Goal: Task Accomplishment & Management: Manage account settings

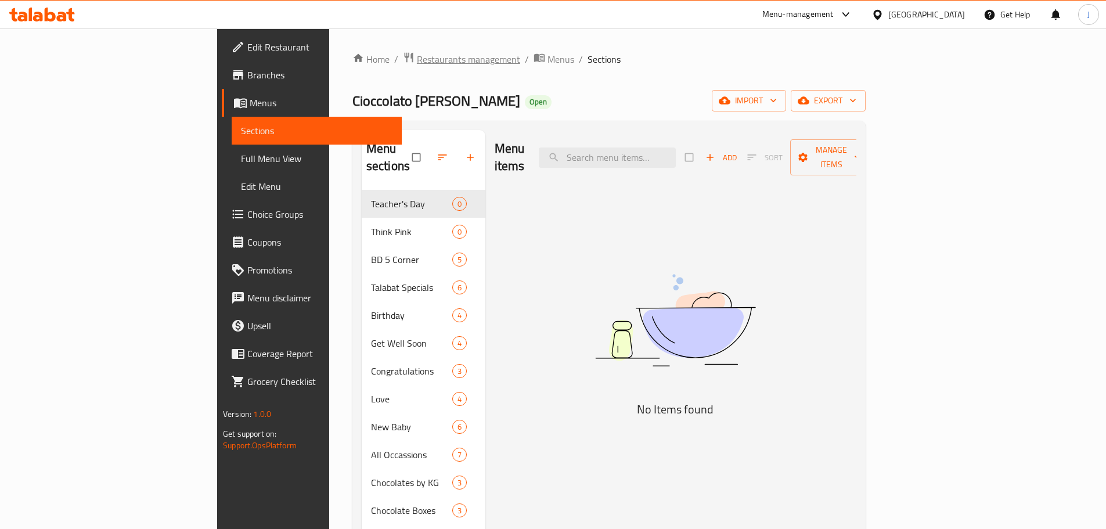
click at [417, 57] on span "Restaurants management" at bounding box center [468, 59] width 103 height 14
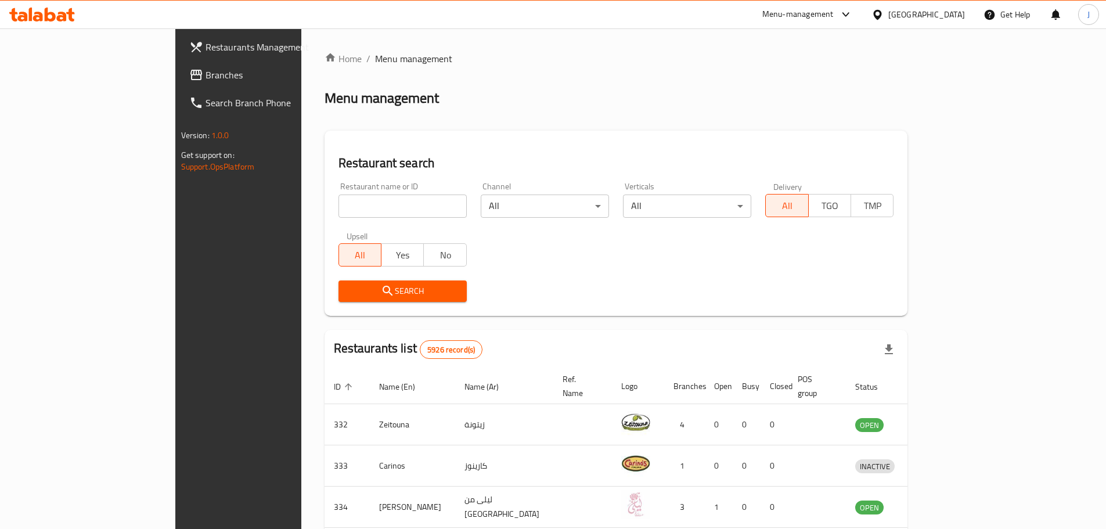
click at [341, 206] on input "search" at bounding box center [402, 206] width 128 height 23
type input "sandwicherie"
click button "Search" at bounding box center [402, 290] width 128 height 21
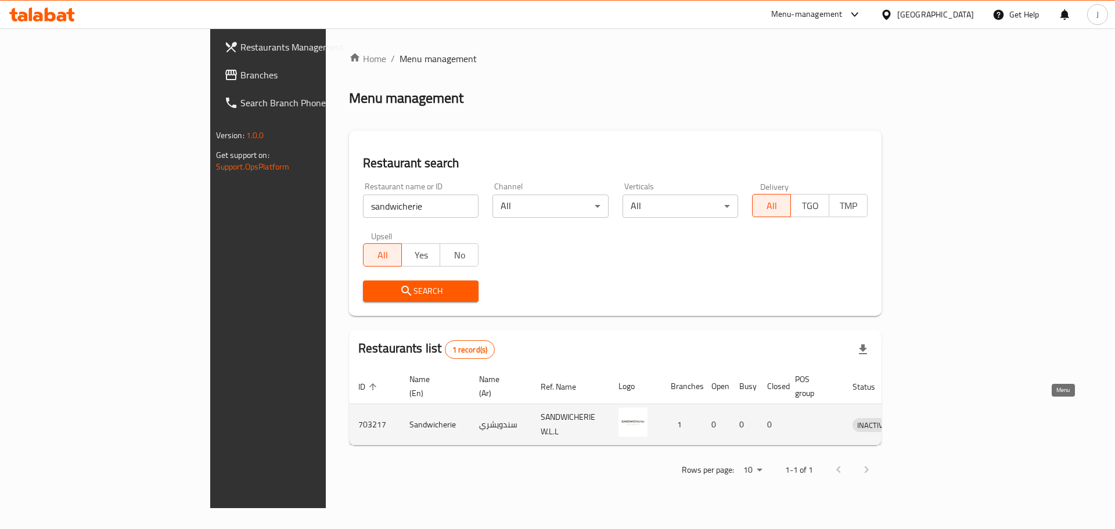
click at [937, 417] on link "enhanced table" at bounding box center [925, 424] width 21 height 14
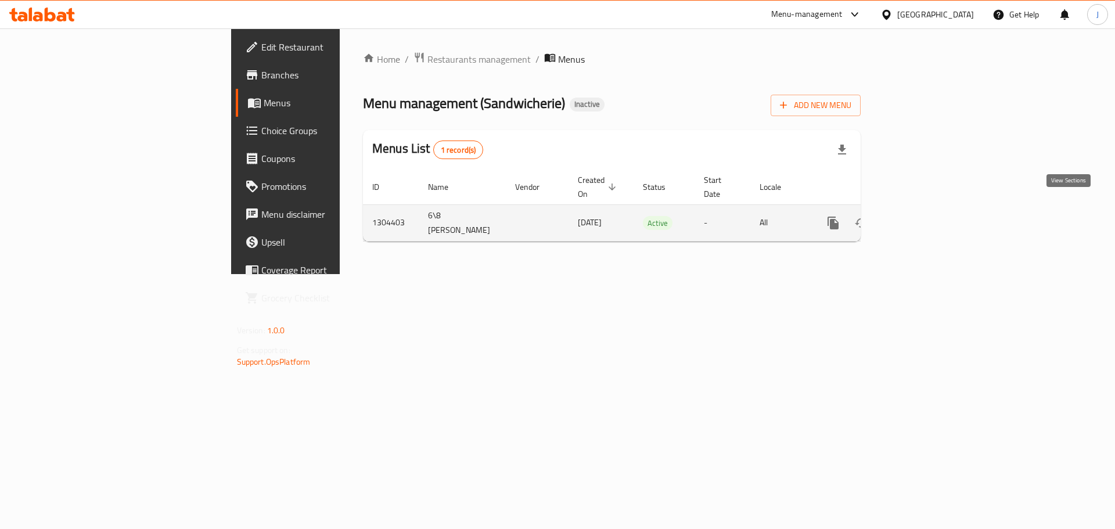
click at [924, 216] on icon "enhanced table" at bounding box center [917, 223] width 14 height 14
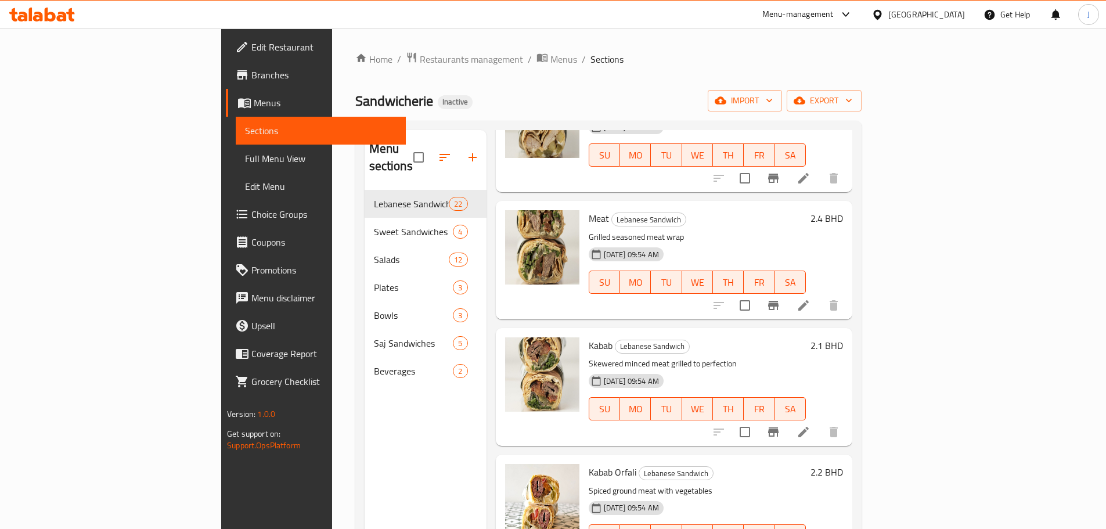
scroll to position [116, 0]
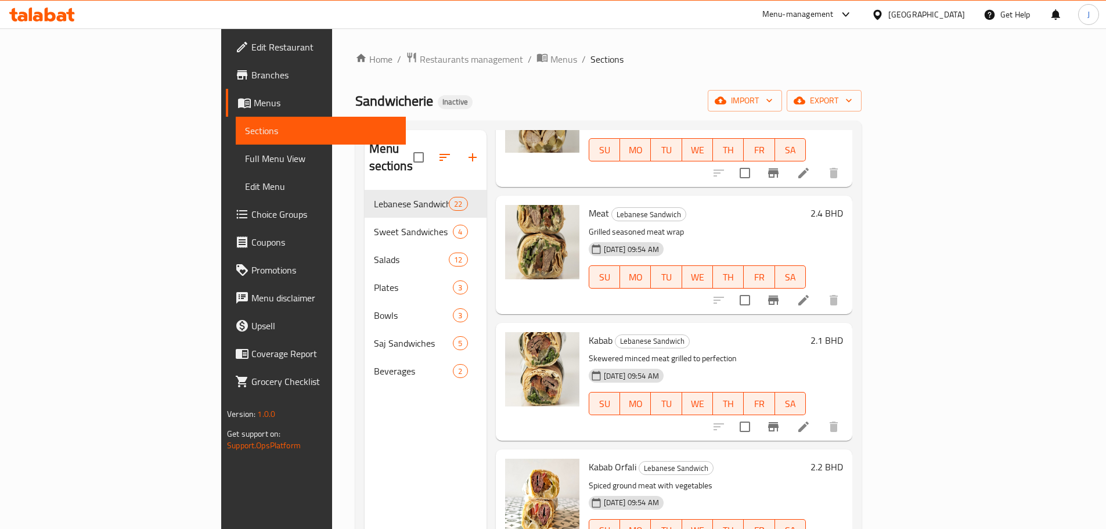
click at [691, 51] on div "Home / Restaurants management / Menus / Sections Sandwicherie Inactive import e…" at bounding box center [608, 359] width 553 height 663
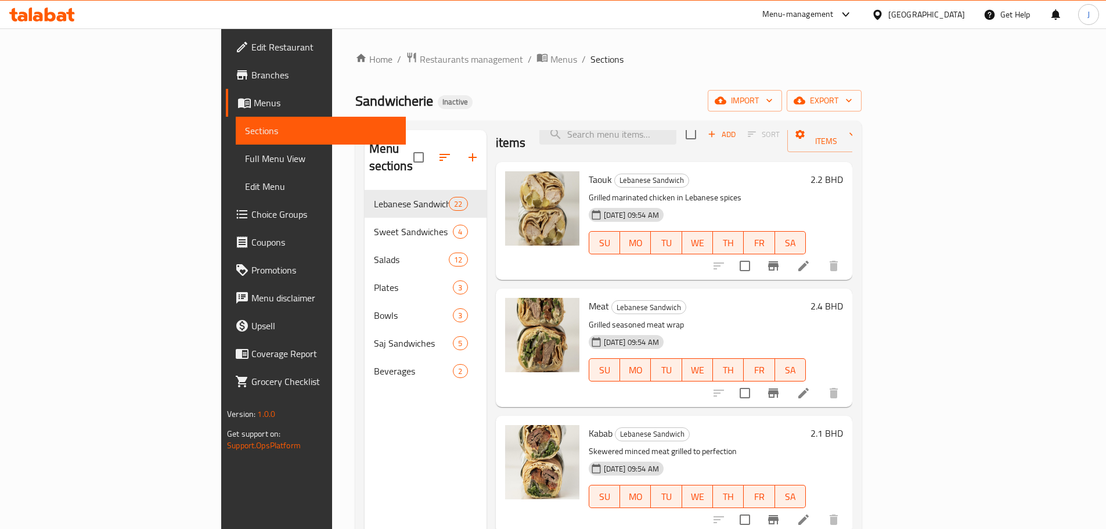
scroll to position [0, 0]
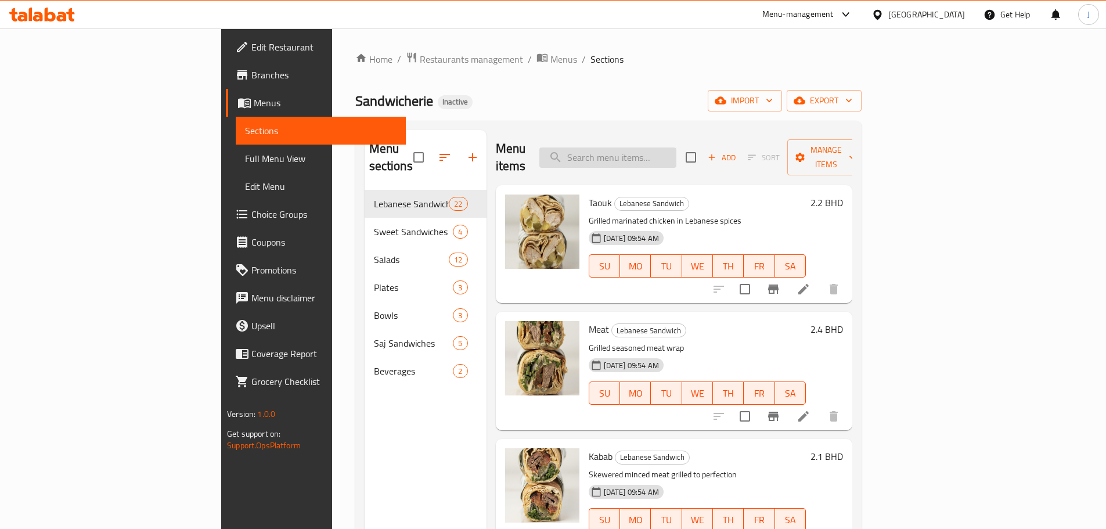
drag, startPoint x: 658, startPoint y: 163, endPoint x: 658, endPoint y: 150, distance: 12.8
click at [658, 156] on div "Menu items Add Sort Manage items" at bounding box center [674, 157] width 356 height 55
click at [658, 150] on input "search" at bounding box center [607, 157] width 137 height 20
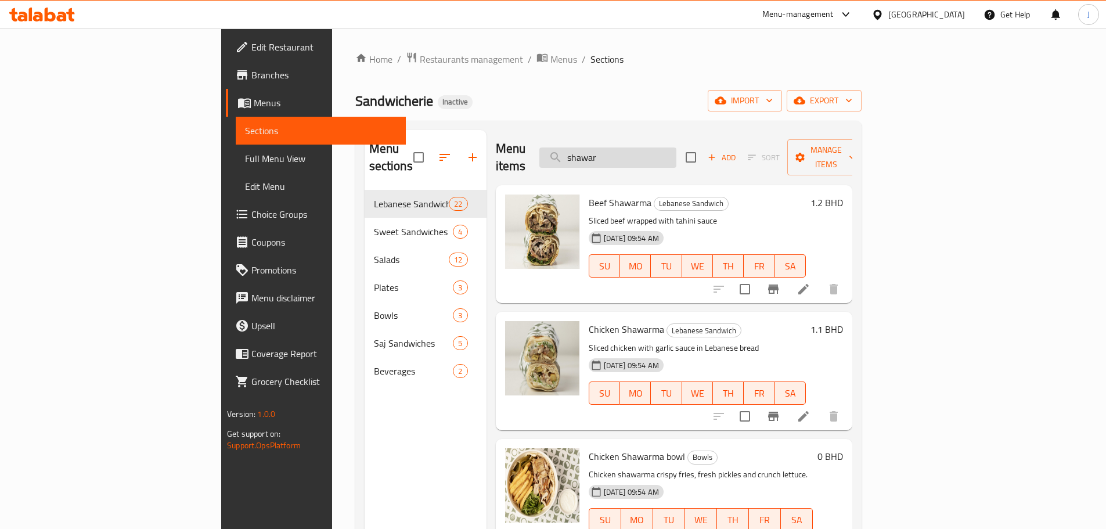
click at [667, 149] on input "shawar" at bounding box center [607, 157] width 137 height 20
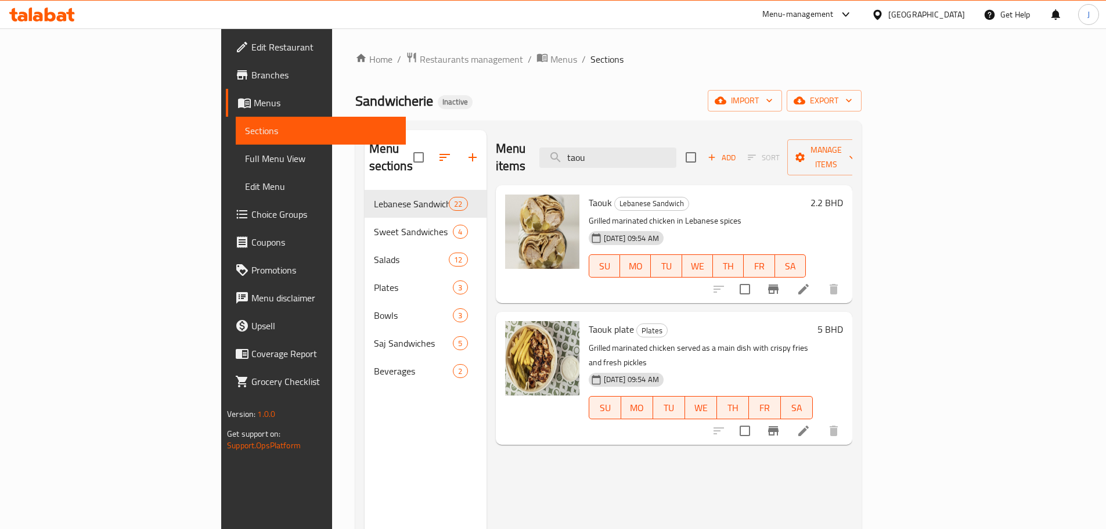
type input "taou"
click at [420, 64] on span "Restaurants management" at bounding box center [471, 59] width 103 height 14
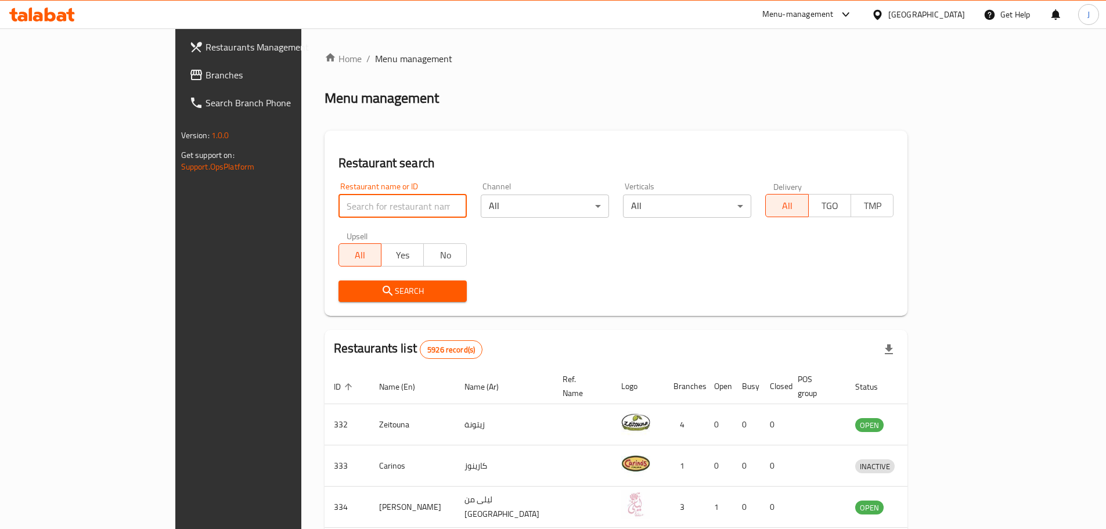
click at [338, 202] on input "search" at bounding box center [402, 206] width 128 height 23
type input "[PERSON_NAME] now"
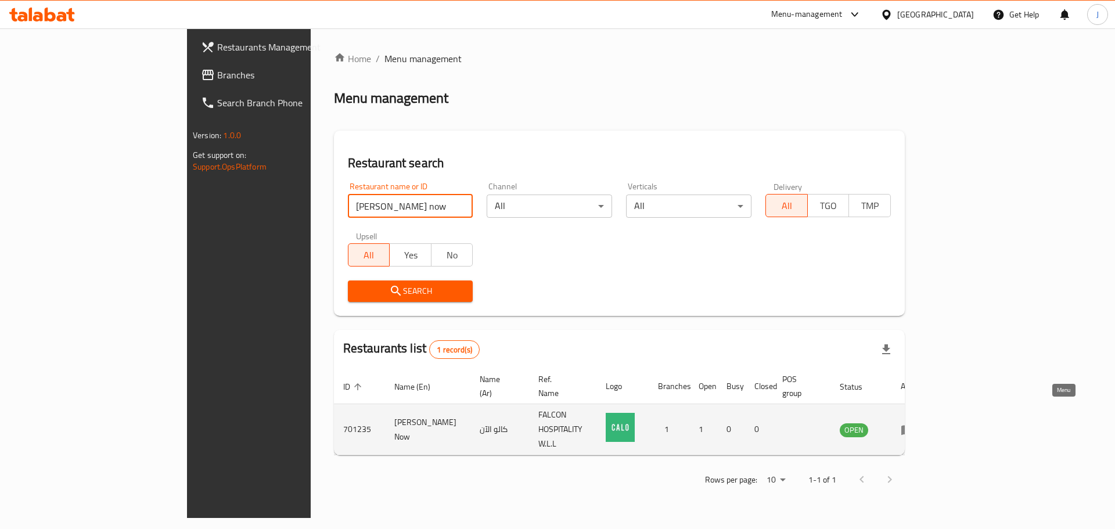
click at [914, 423] on icon "enhanced table" at bounding box center [908, 430] width 14 height 14
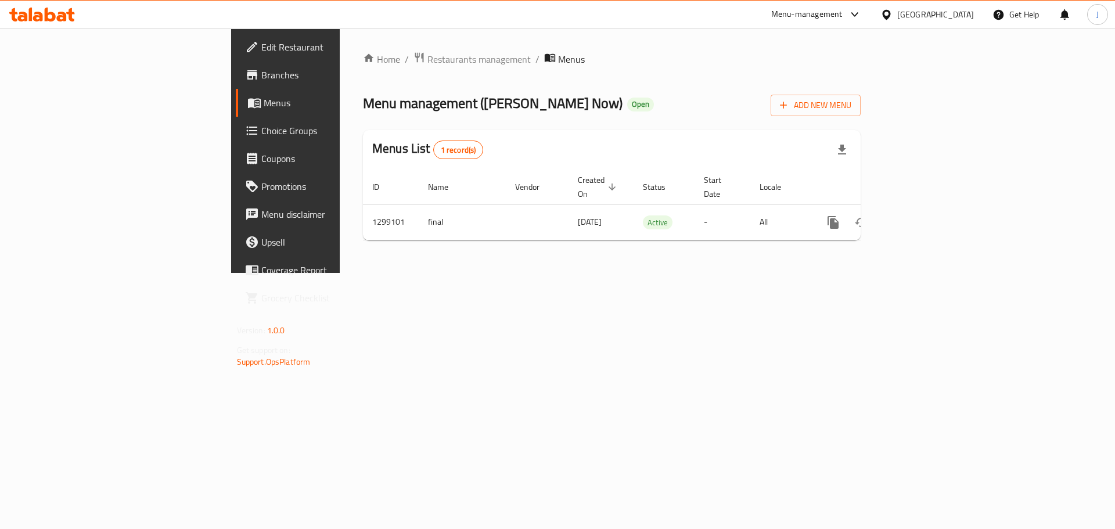
click at [261, 52] on span "Edit Restaurant" at bounding box center [334, 47] width 147 height 14
